Goal: Transaction & Acquisition: Purchase product/service

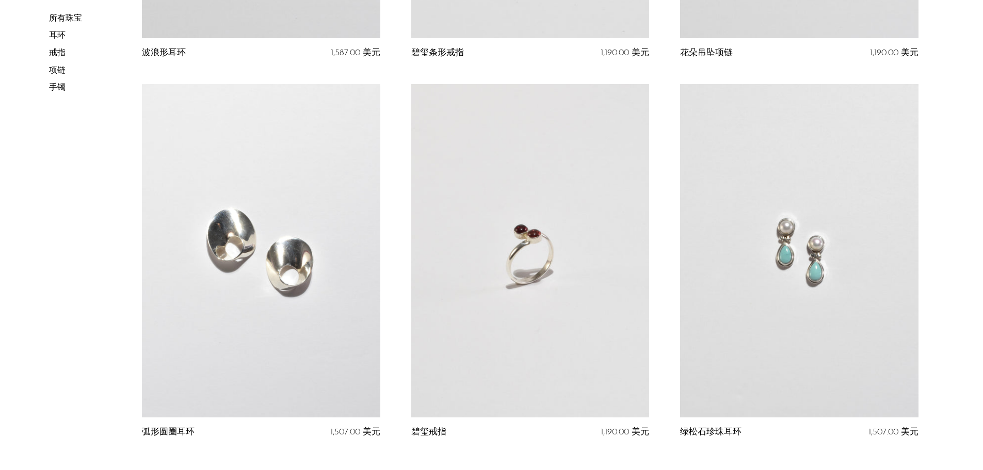
scroll to position [4412, 0]
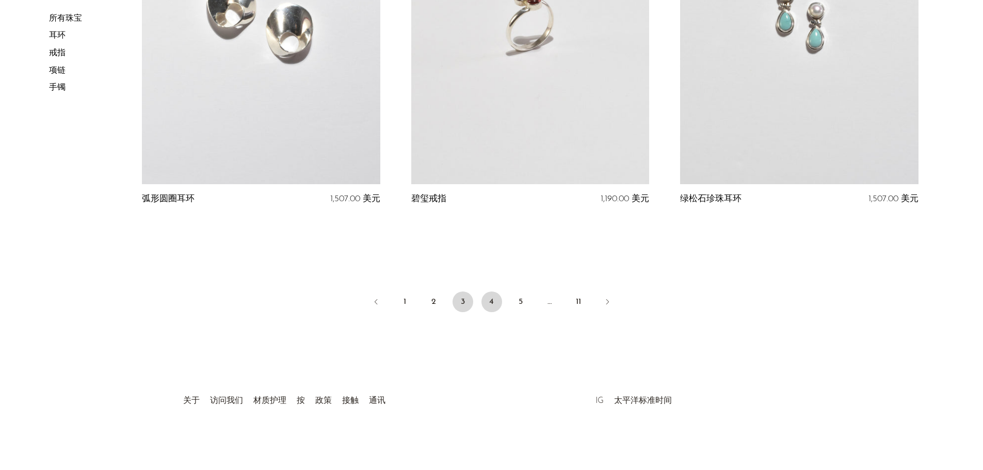
click at [491, 300] on font "4" at bounding box center [491, 302] width 5 height 8
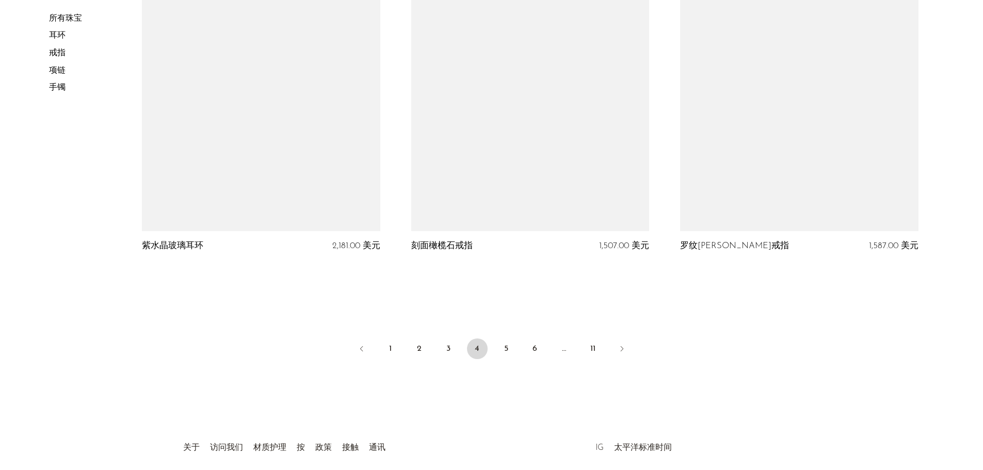
scroll to position [4355, 0]
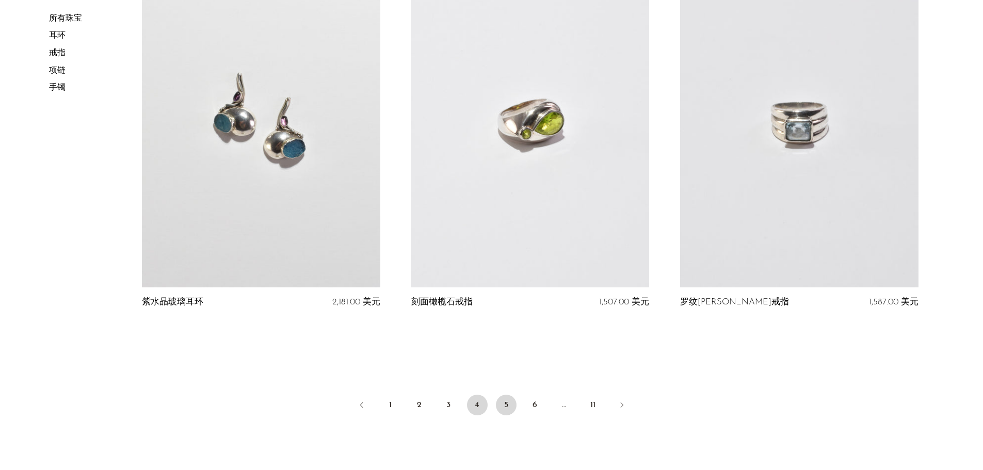
click at [502, 408] on link "5" at bounding box center [506, 405] width 21 height 21
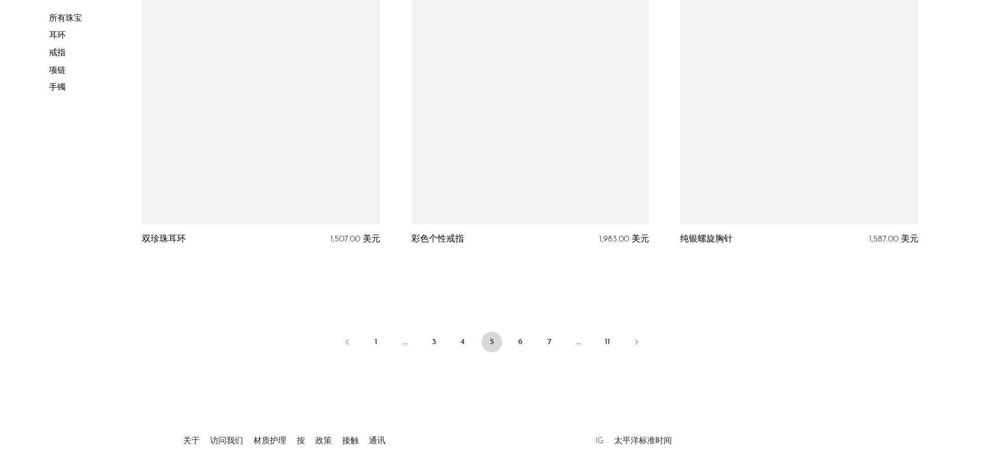
scroll to position [4308, 0]
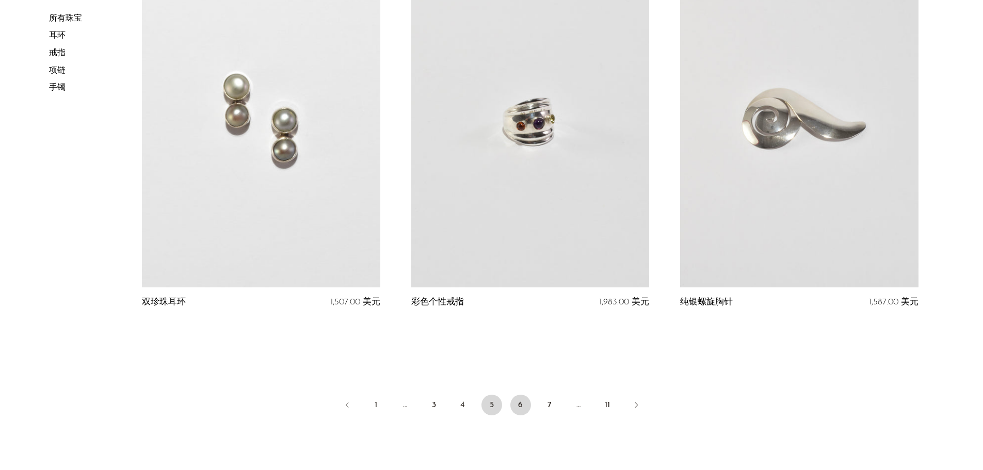
click at [525, 404] on link "6" at bounding box center [520, 405] width 21 height 21
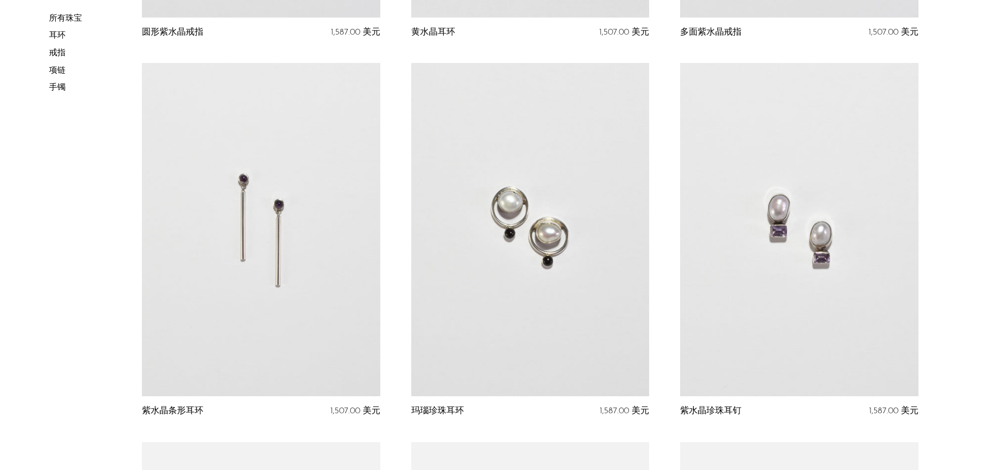
scroll to position [1238, 0]
